Goal: Find specific page/section: Find specific page/section

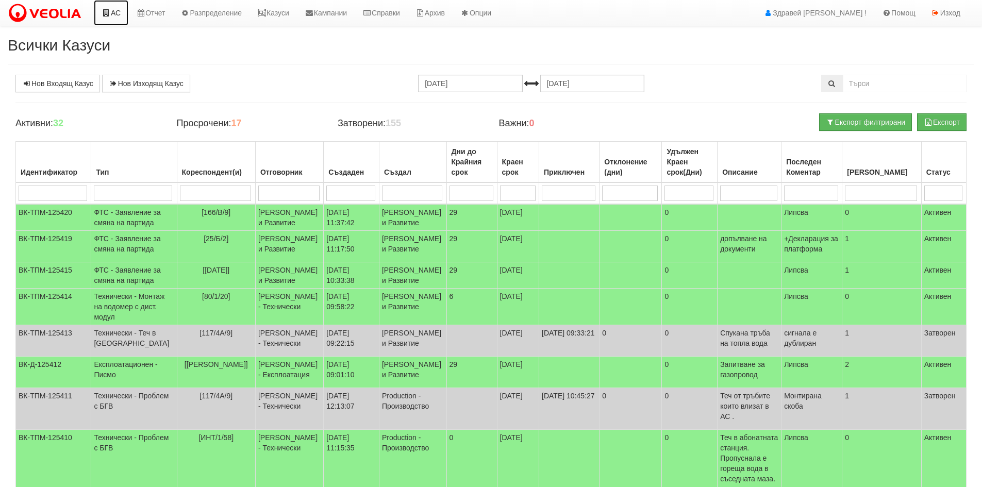
click at [111, 4] on link "АС" at bounding box center [111, 13] width 35 height 26
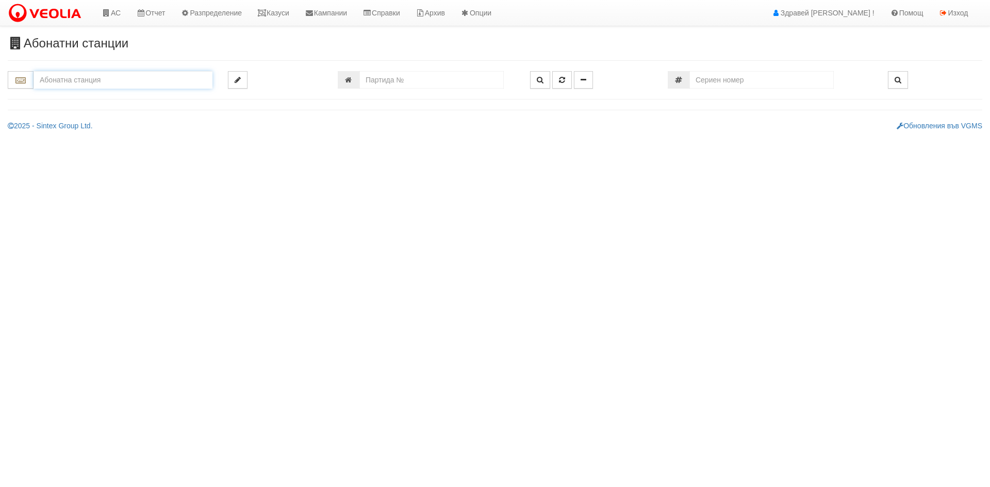
click at [113, 82] on input "text" at bounding box center [123, 80] width 179 height 18
click at [145, 99] on div "154/1 - Младост - "ВЕОЛИЯ"" at bounding box center [123, 96] width 176 height 12
type input "154/1 - Младост - "ВЕОЛИЯ""
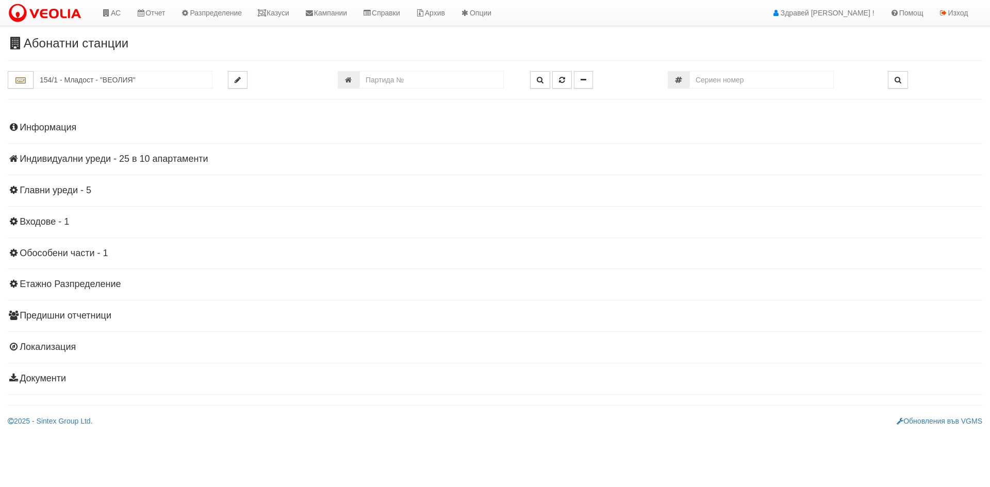
click at [110, 155] on h4 "Индивидуални уреди - 25 в 10 апартаменти" at bounding box center [495, 159] width 974 height 10
